Goal: Complete application form

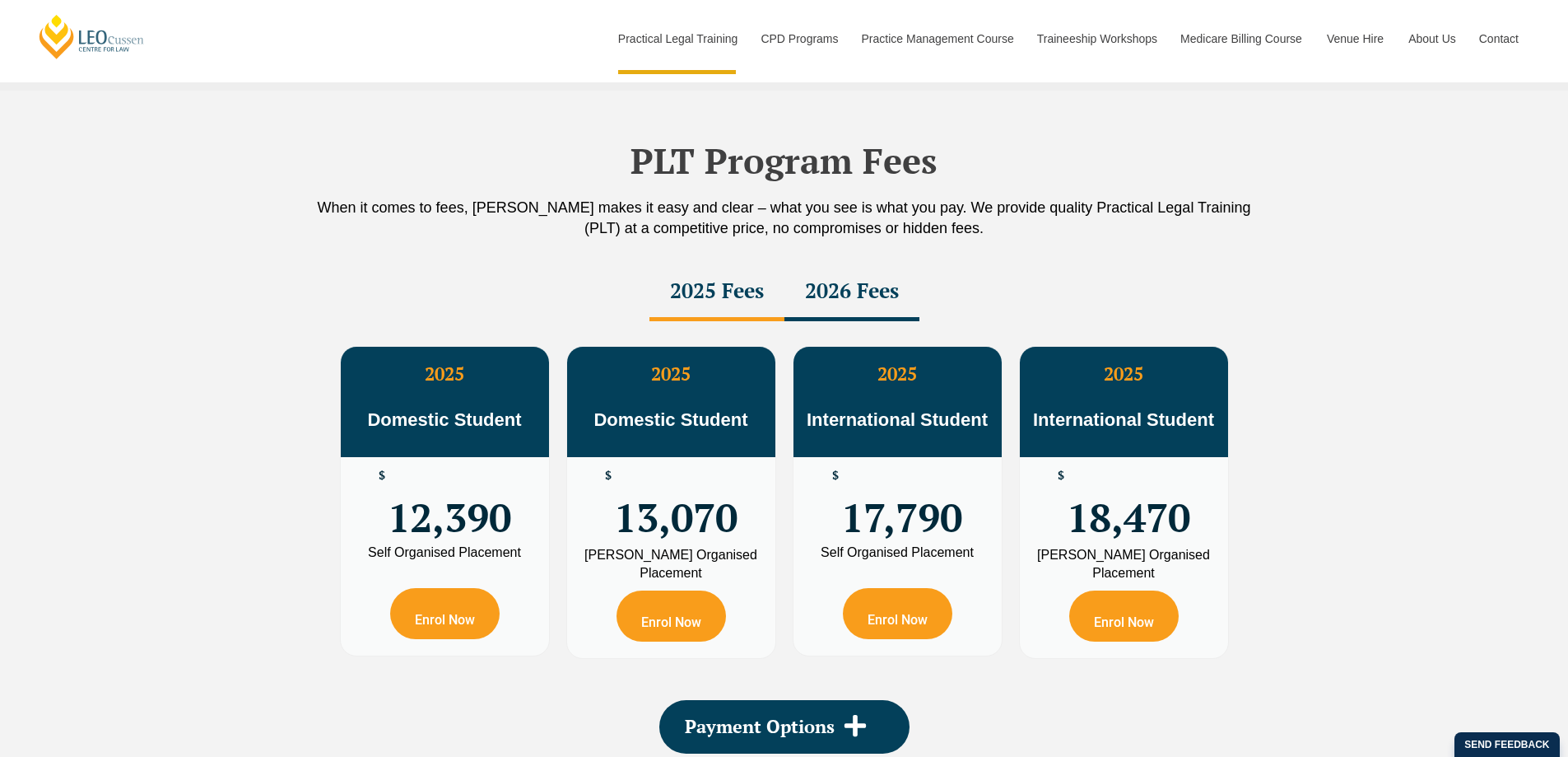
scroll to position [2801, 0]
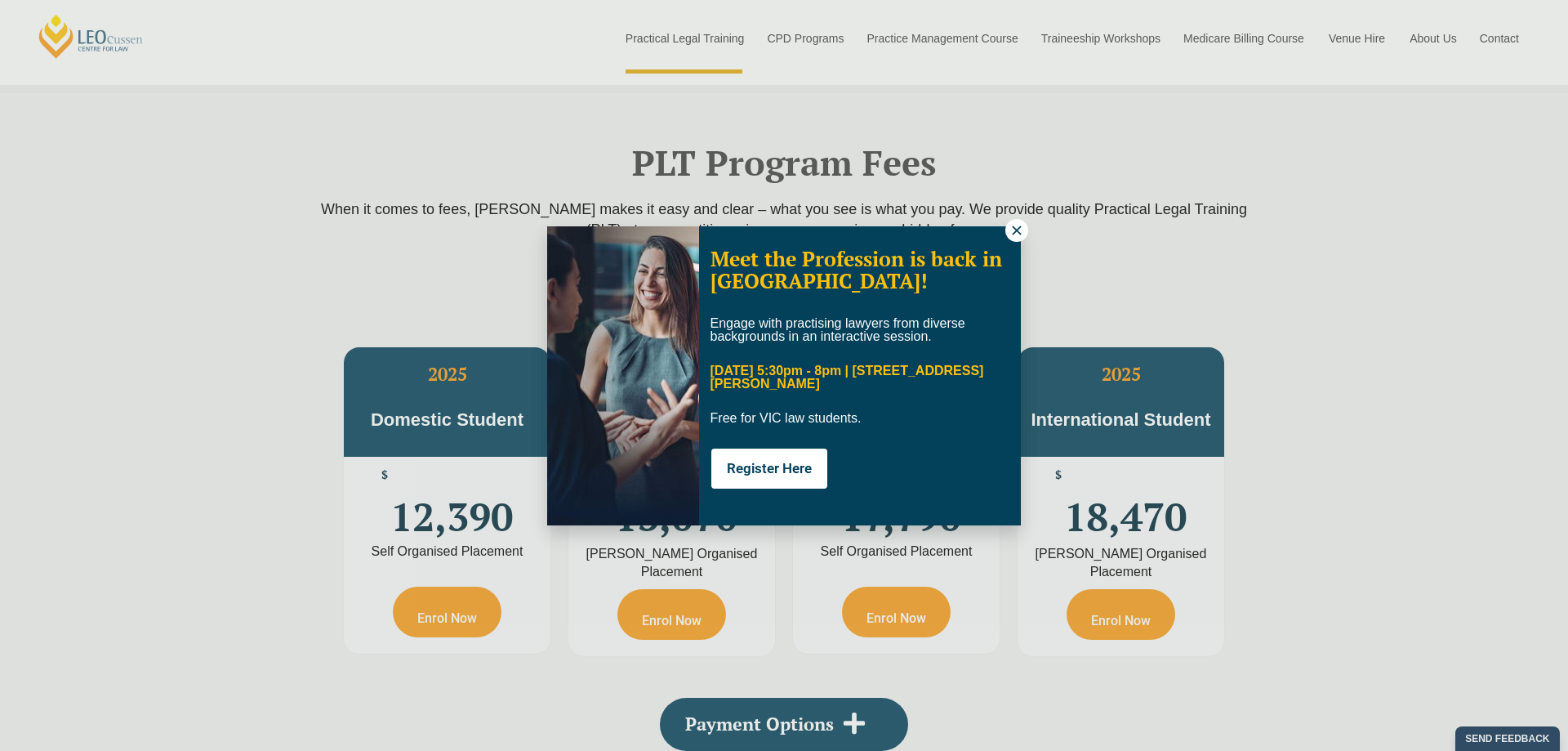
click at [1018, 226] on icon at bounding box center [1017, 231] width 15 height 15
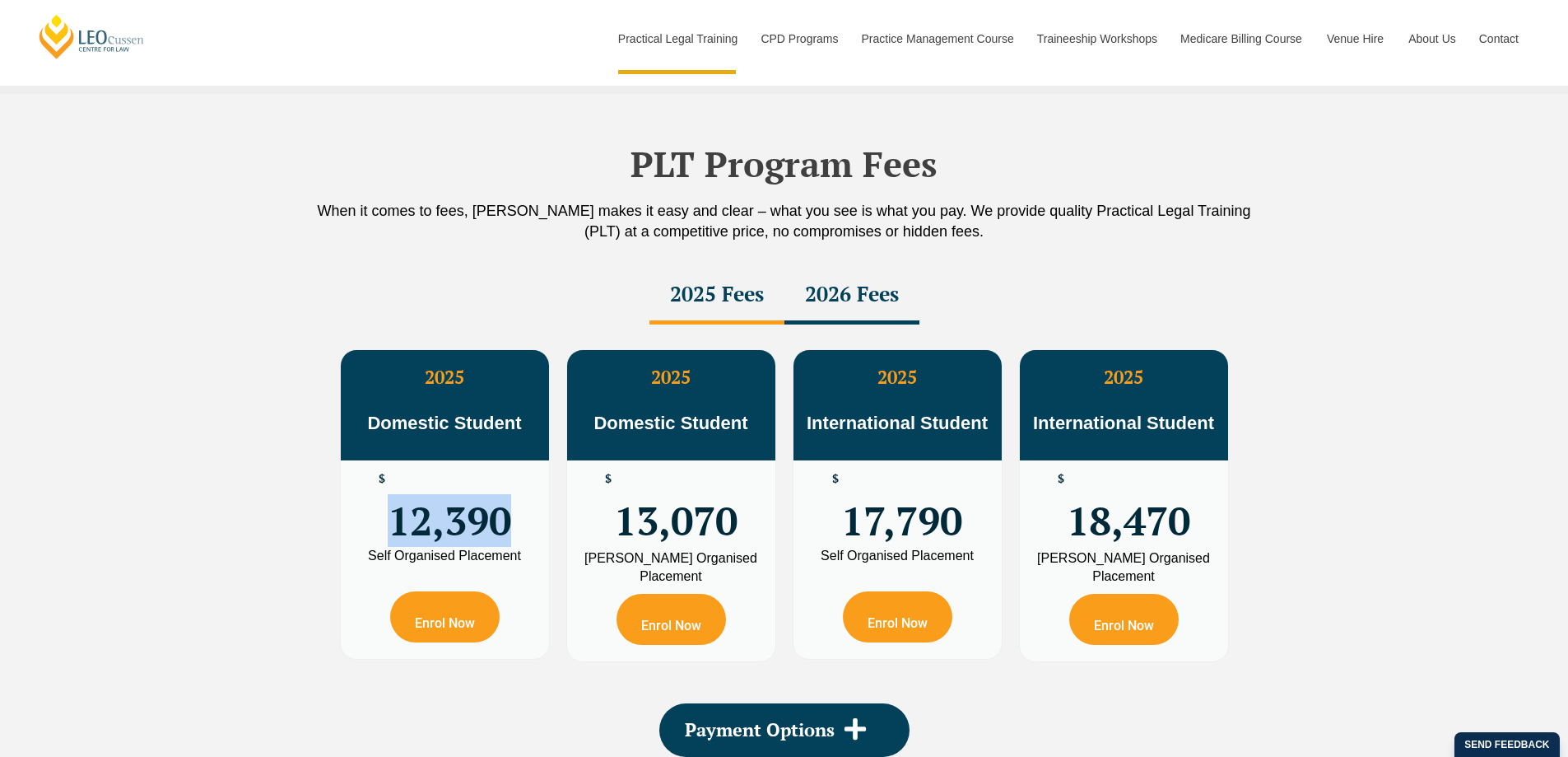
drag, startPoint x: 367, startPoint y: 521, endPoint x: 527, endPoint y: 524, distance: 160.0
click at [527, 524] on div "$ 12,390" at bounding box center [445, 505] width 208 height 89
drag, startPoint x: 616, startPoint y: 520, endPoint x: 745, endPoint y: 528, distance: 129.2
click at [745, 528] on div "$ 13,070" at bounding box center [671, 505] width 208 height 89
